Goal: Task Accomplishment & Management: Manage account settings

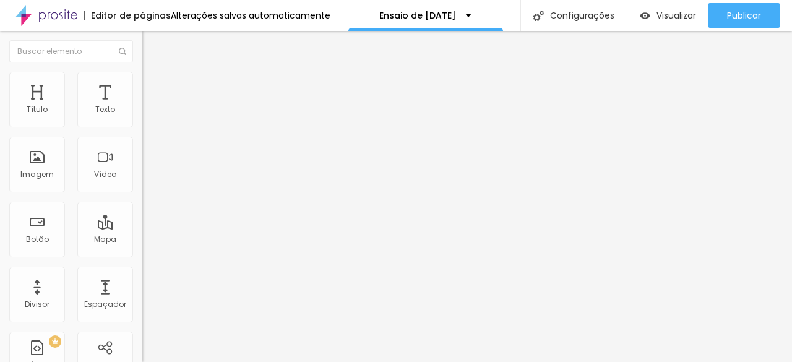
click at [142, 88] on ul "Conteúdo Estilo Avançado" at bounding box center [213, 77] width 142 height 37
click at [142, 84] on li "Estilo" at bounding box center [213, 78] width 142 height 12
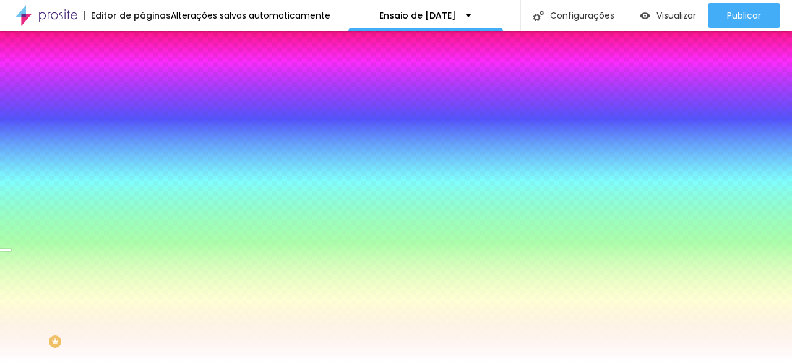
click at [210, 114] on span at bounding box center [213, 108] width 7 height 11
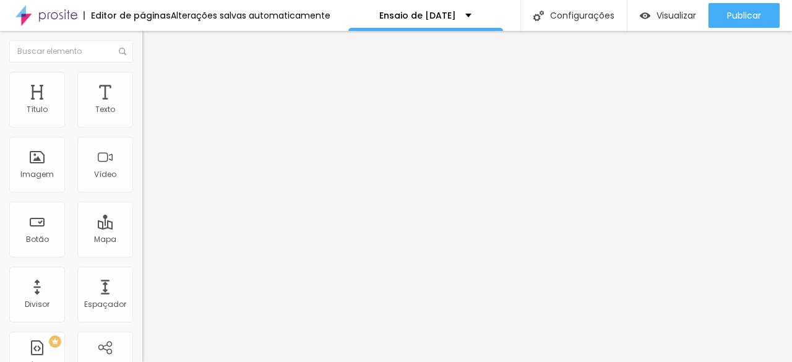
click at [150, 116] on input "[DATE] 09:00" at bounding box center [179, 110] width 58 height 12
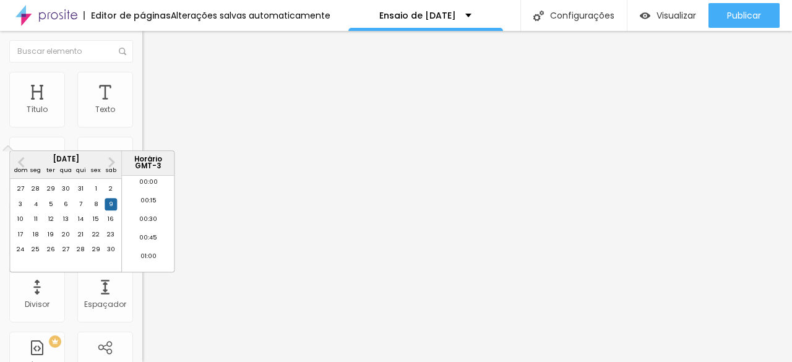
scroll to position [629, 0]
click at [110, 163] on span "Next Month" at bounding box center [110, 162] width 0 height 14
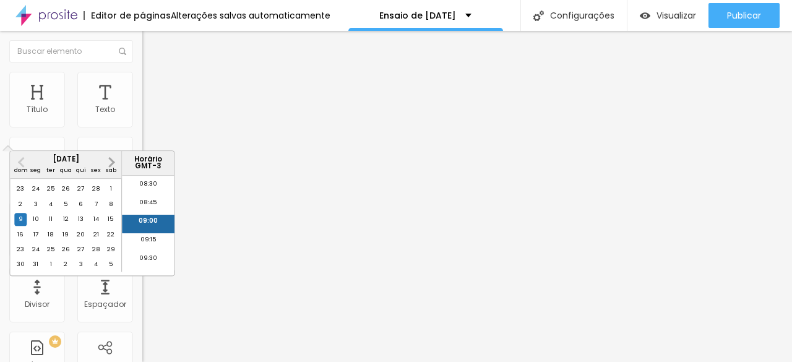
click at [110, 163] on span "Next Month" at bounding box center [110, 162] width 0 height 14
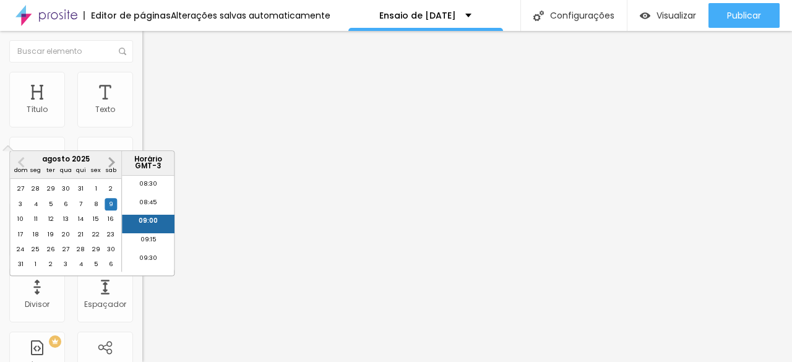
click at [110, 163] on span "Next Month" at bounding box center [110, 162] width 0 height 14
click at [111, 226] on div "15" at bounding box center [111, 219] width 12 height 12
type input "[DATE] 09:00"
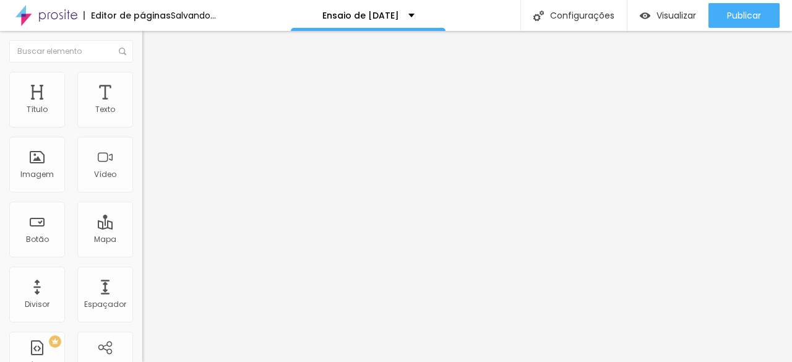
click at [142, 104] on p "Data e horário" at bounding box center [213, 100] width 142 height 7
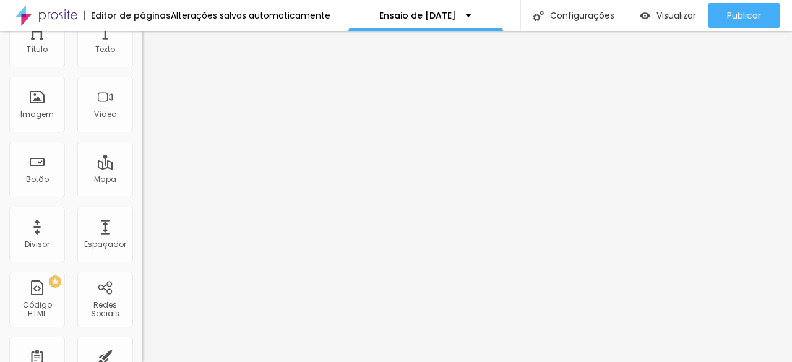
scroll to position [0, 0]
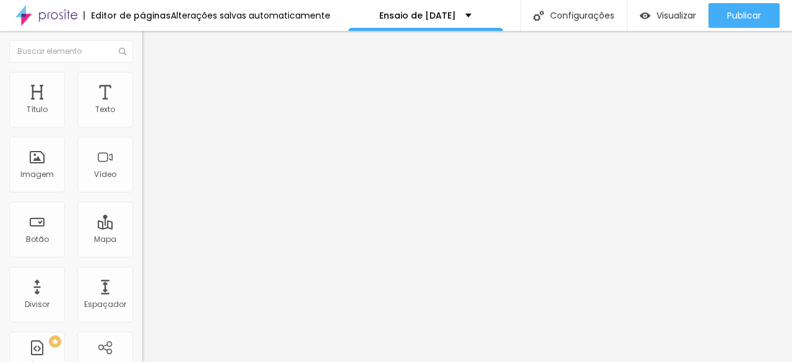
click at [210, 106] on span at bounding box center [213, 101] width 7 height 11
